Goal: Browse casually

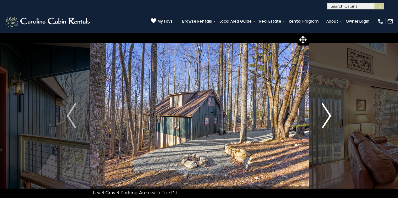
click at [328, 117] on img "Next" at bounding box center [326, 115] width 9 height 25
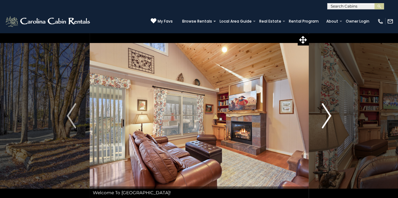
click at [328, 117] on img "Next" at bounding box center [326, 115] width 9 height 25
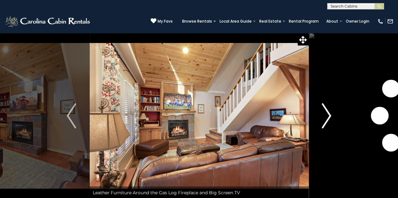
click at [328, 117] on img "Next" at bounding box center [326, 115] width 9 height 25
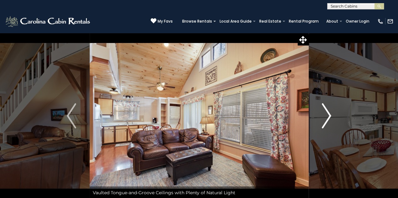
click at [328, 117] on img "Next" at bounding box center [326, 115] width 9 height 25
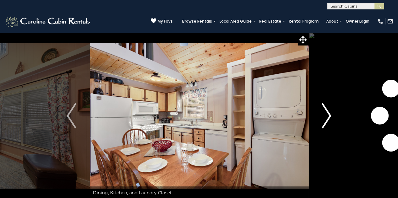
click at [328, 117] on img "Next" at bounding box center [326, 115] width 9 height 25
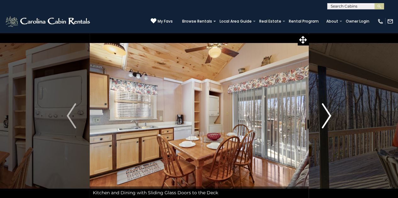
click at [328, 117] on img "Next" at bounding box center [326, 115] width 9 height 25
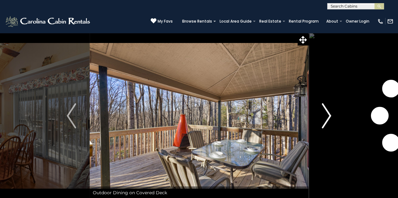
click at [328, 117] on img "Next" at bounding box center [326, 115] width 9 height 25
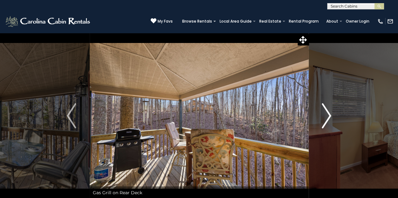
click at [328, 117] on img "Next" at bounding box center [326, 115] width 9 height 25
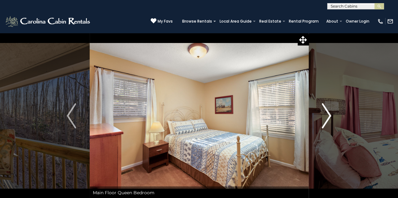
click at [328, 117] on img "Next" at bounding box center [326, 115] width 9 height 25
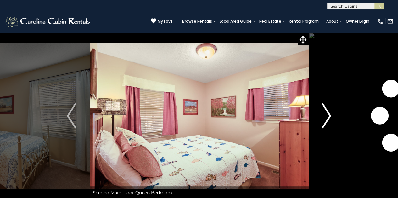
click at [328, 117] on img "Next" at bounding box center [326, 115] width 9 height 25
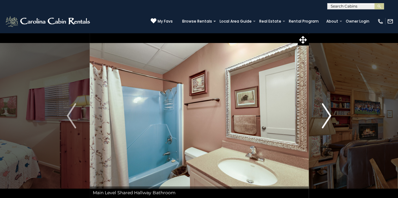
click at [328, 117] on img "Next" at bounding box center [326, 115] width 9 height 25
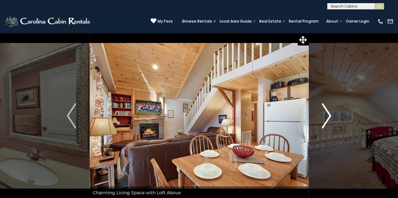
click at [328, 117] on img "Next" at bounding box center [326, 115] width 9 height 25
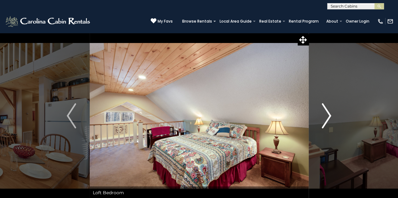
click at [328, 117] on img "Next" at bounding box center [326, 115] width 9 height 25
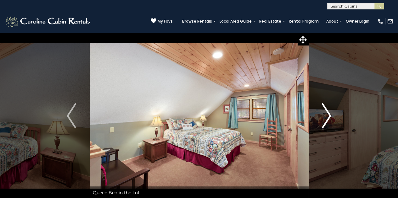
click at [326, 116] on img "Next" at bounding box center [326, 115] width 9 height 25
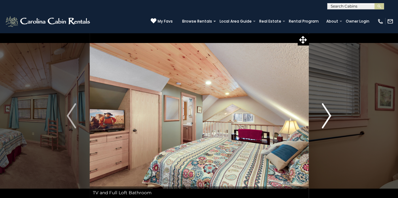
click at [326, 116] on img "Next" at bounding box center [326, 115] width 9 height 25
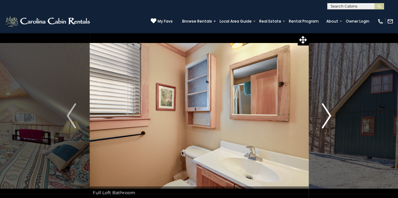
click at [326, 116] on img "Next" at bounding box center [326, 115] width 9 height 25
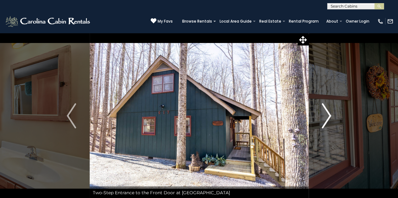
click at [326, 116] on img "Next" at bounding box center [326, 115] width 9 height 25
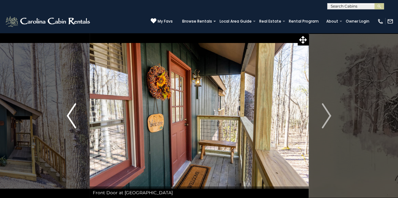
click at [67, 114] on img "Previous" at bounding box center [71, 115] width 9 height 25
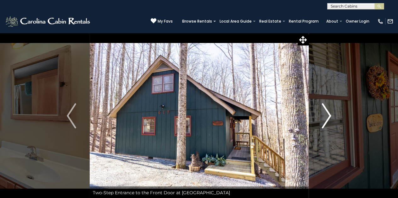
click at [327, 114] on img "Next" at bounding box center [326, 115] width 9 height 25
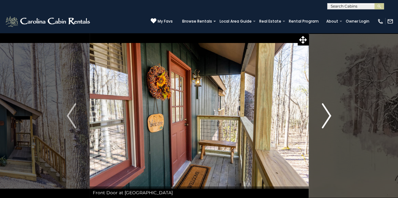
click at [327, 114] on img "Next" at bounding box center [326, 115] width 9 height 25
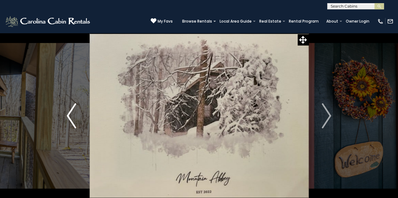
click at [66, 113] on button "Previous" at bounding box center [71, 116] width 36 height 167
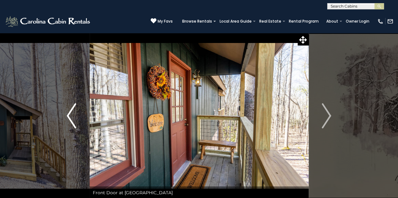
click at [69, 113] on img "Previous" at bounding box center [71, 115] width 9 height 25
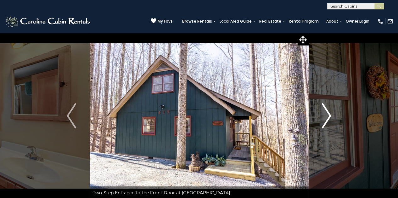
click at [328, 115] on img "Next" at bounding box center [326, 115] width 9 height 25
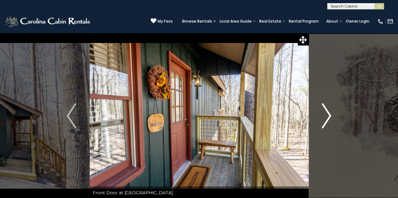
click at [328, 115] on img "Next" at bounding box center [326, 115] width 9 height 25
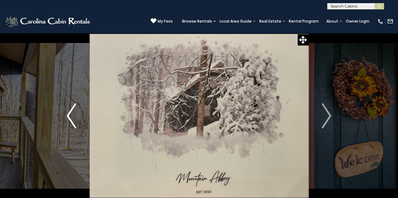
click at [69, 114] on img "Previous" at bounding box center [71, 115] width 9 height 25
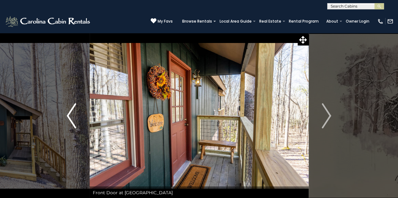
click at [69, 114] on img "Previous" at bounding box center [71, 115] width 9 height 25
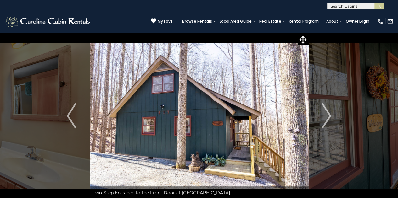
click at [194, 126] on img at bounding box center [199, 116] width 219 height 167
click at [329, 115] on img "Next" at bounding box center [326, 115] width 9 height 25
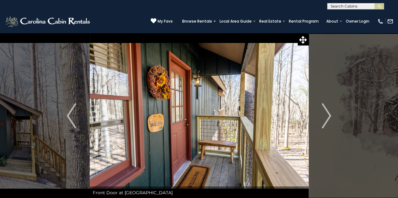
click at [180, 129] on img at bounding box center [199, 116] width 219 height 167
